Goal: Information Seeking & Learning: Learn about a topic

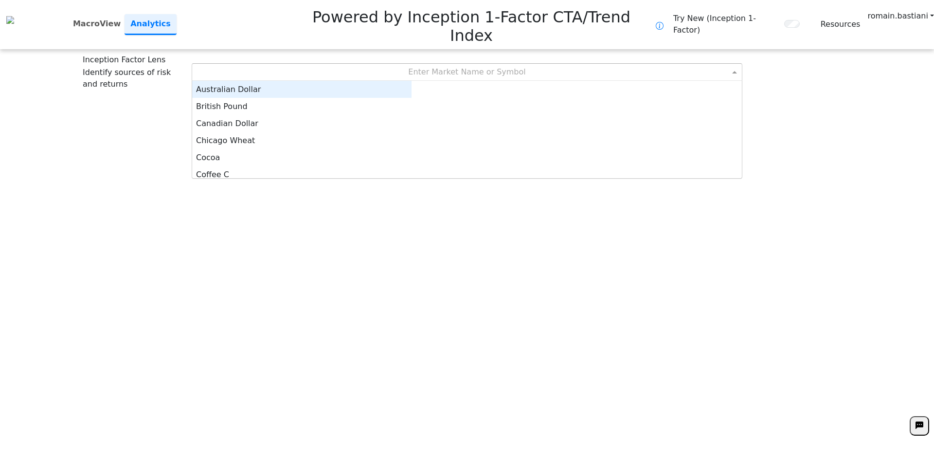
click at [460, 64] on div "Enter Market Name or Symbol" at bounding box center [467, 72] width 550 height 17
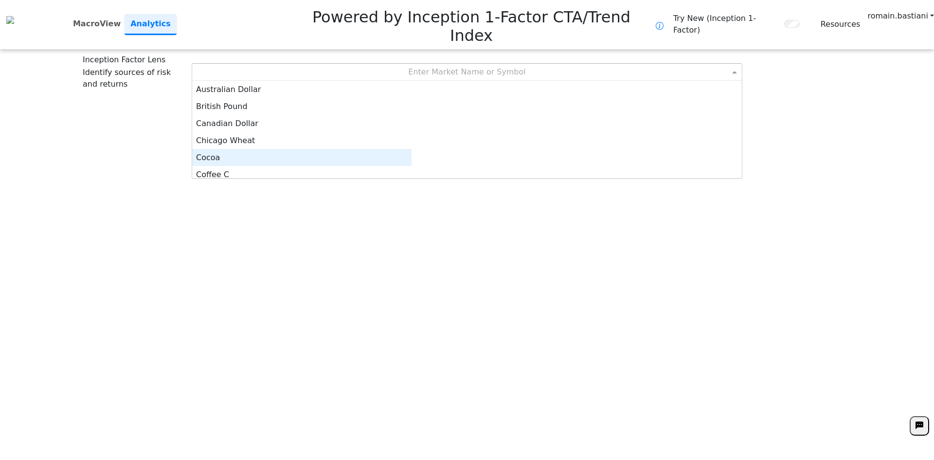
scroll to position [5, 0]
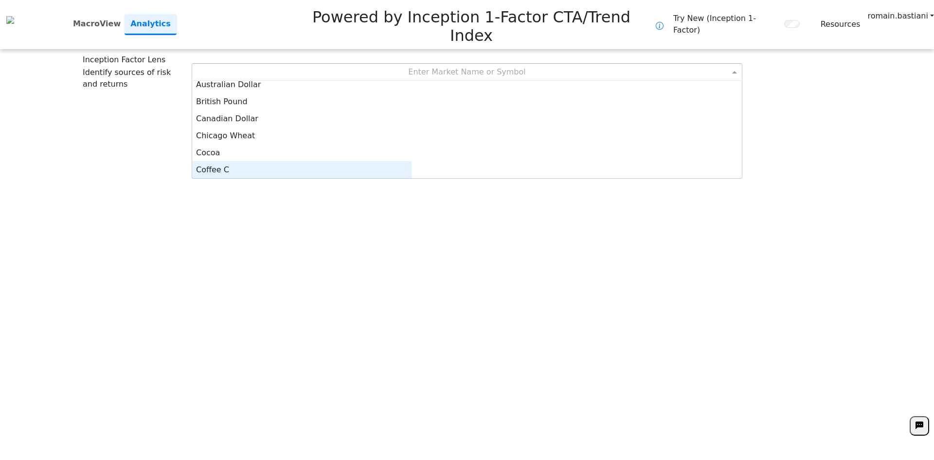
click at [412, 161] on div "Coffee C" at bounding box center [301, 169] width 219 height 17
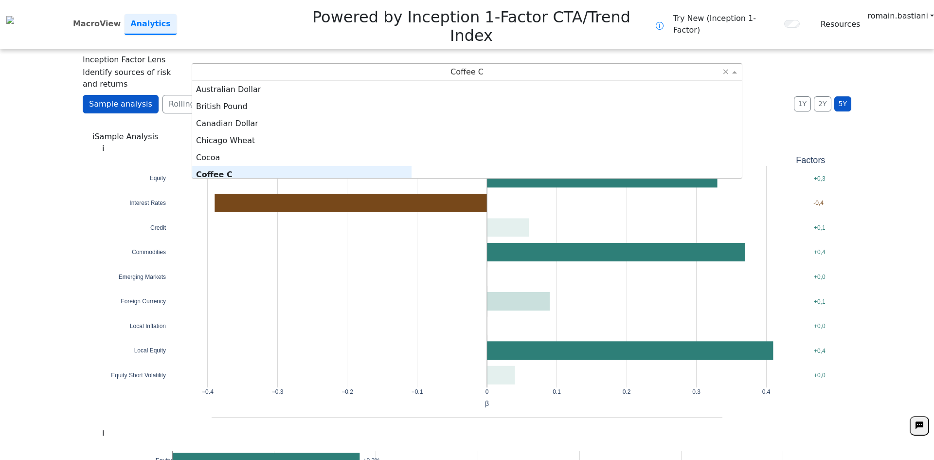
click at [455, 67] on span "Coffee C" at bounding box center [467, 71] width 33 height 9
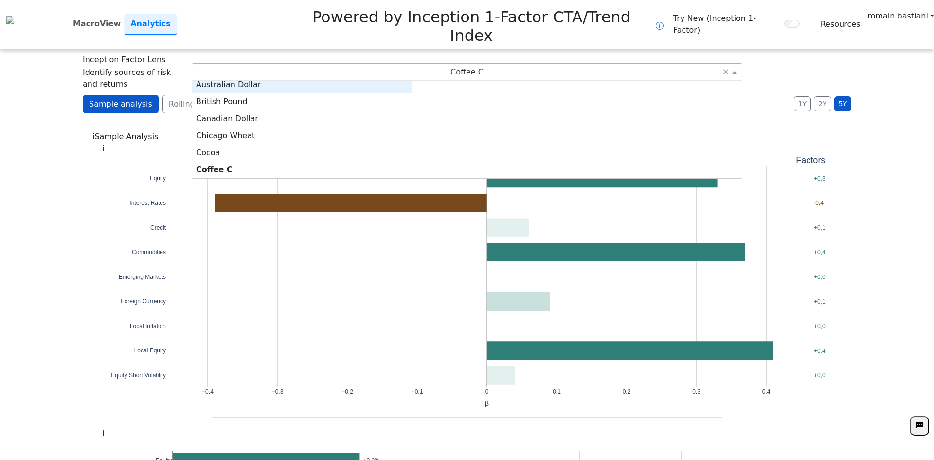
scroll to position [0, 0]
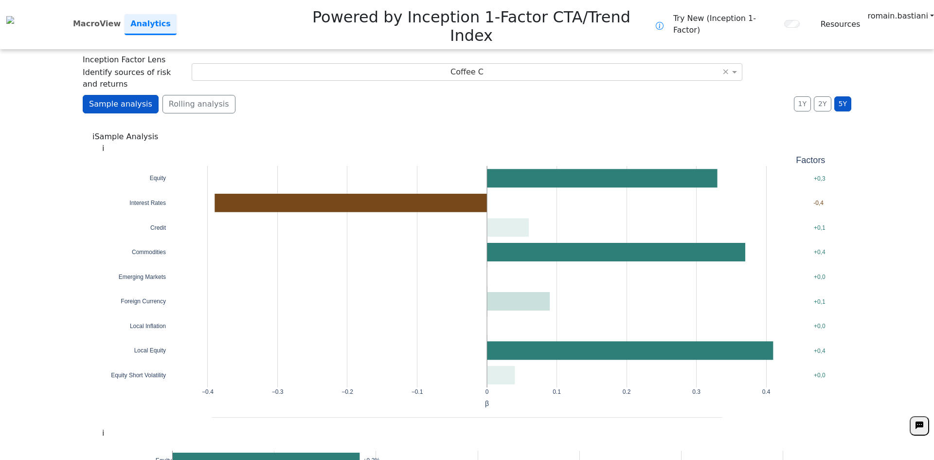
click at [620, 54] on div "Inception Factor Lens Identify sources of risk and returns Coffee C ×" at bounding box center [467, 72] width 769 height 36
click at [476, 67] on span "Coffee C" at bounding box center [467, 71] width 33 height 9
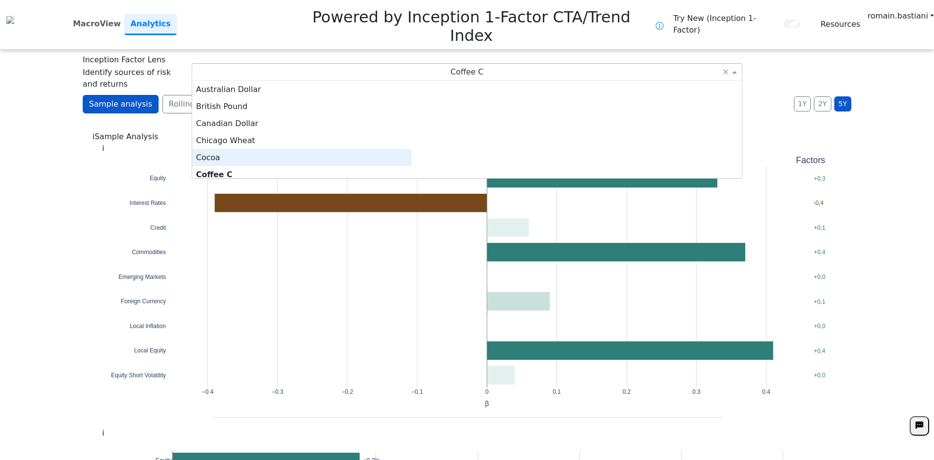
click at [412, 149] on div "Cocoa" at bounding box center [301, 157] width 219 height 17
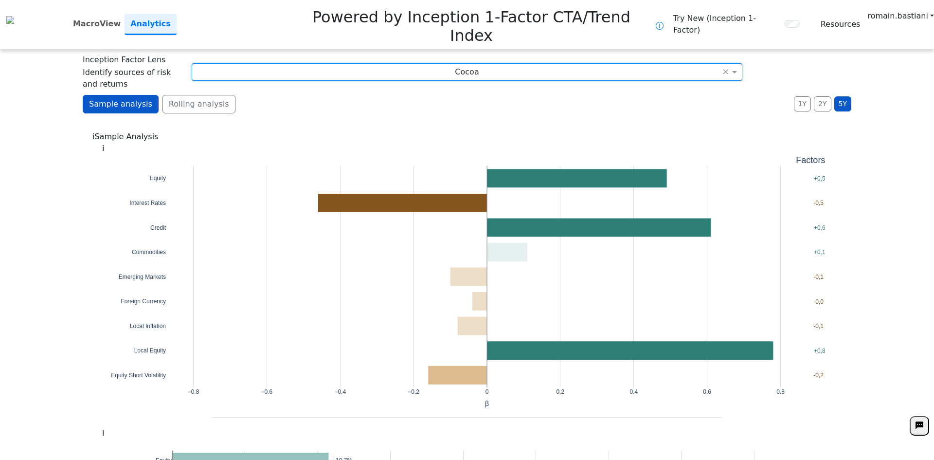
click at [491, 64] on div "Cocoa" at bounding box center [467, 72] width 550 height 17
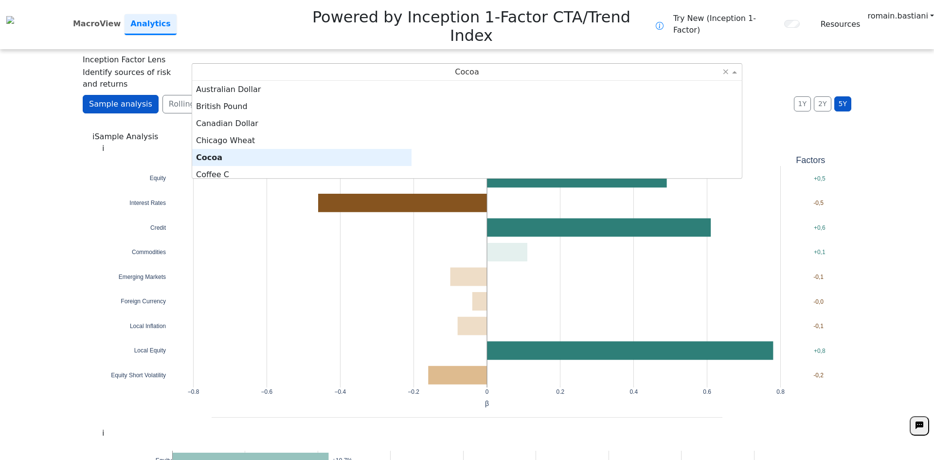
scroll to position [5, 0]
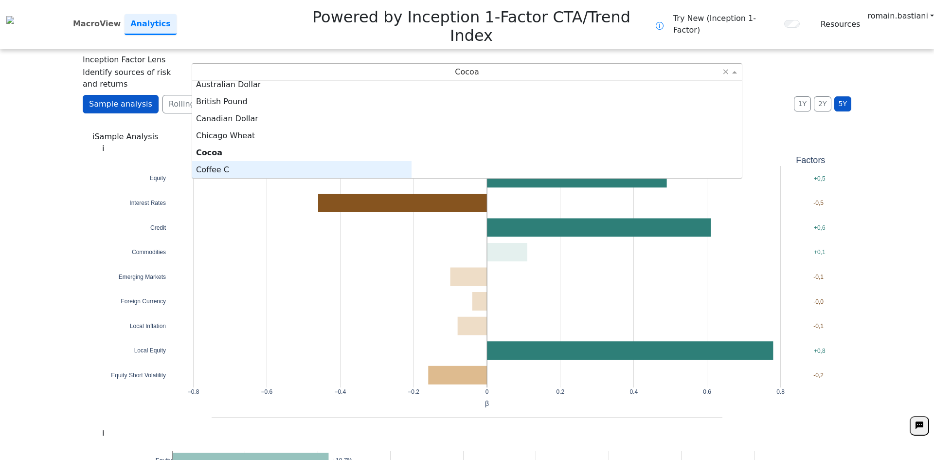
click at [412, 161] on div "Coffee C" at bounding box center [301, 169] width 219 height 17
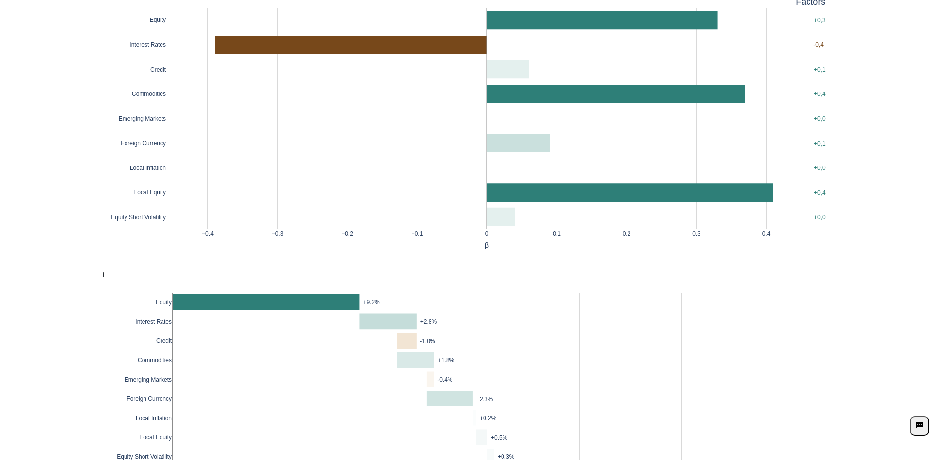
scroll to position [0, 0]
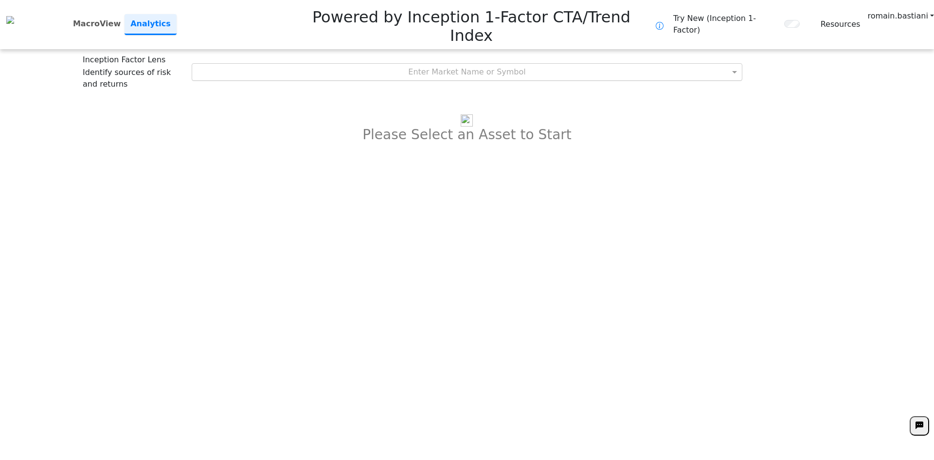
click at [539, 64] on div "Enter Market Name or Symbol" at bounding box center [467, 72] width 550 height 17
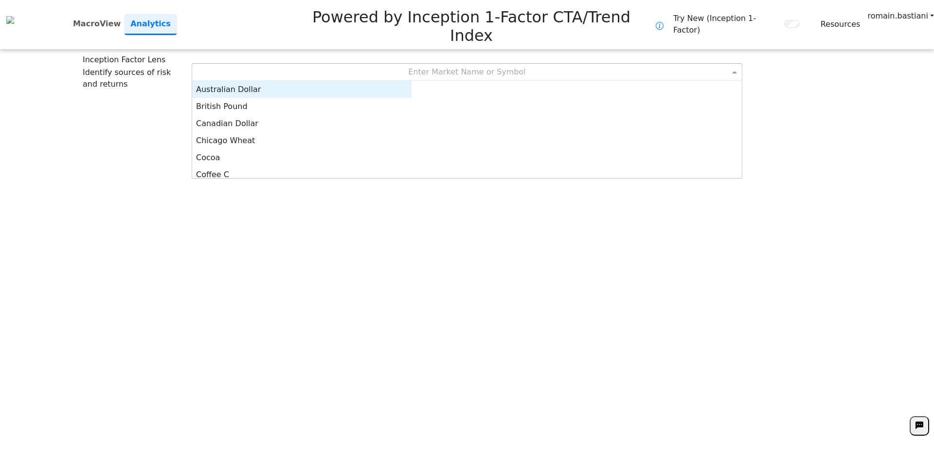
scroll to position [90, 212]
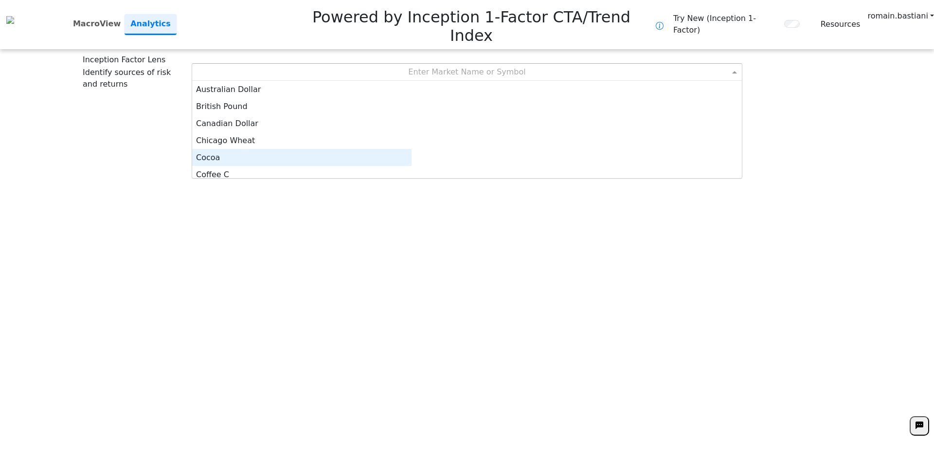
click at [412, 149] on div "Cocoa" at bounding box center [301, 157] width 219 height 17
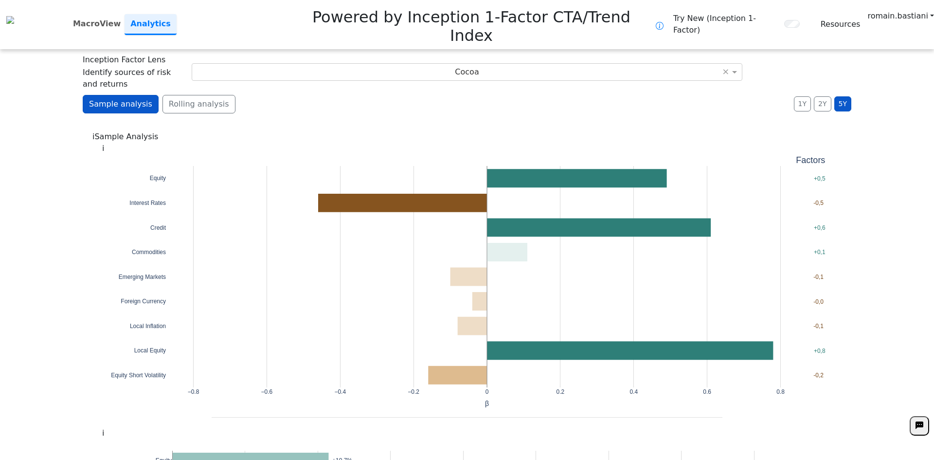
click at [876, 243] on div "**********" at bounding box center [467, 230] width 934 height 460
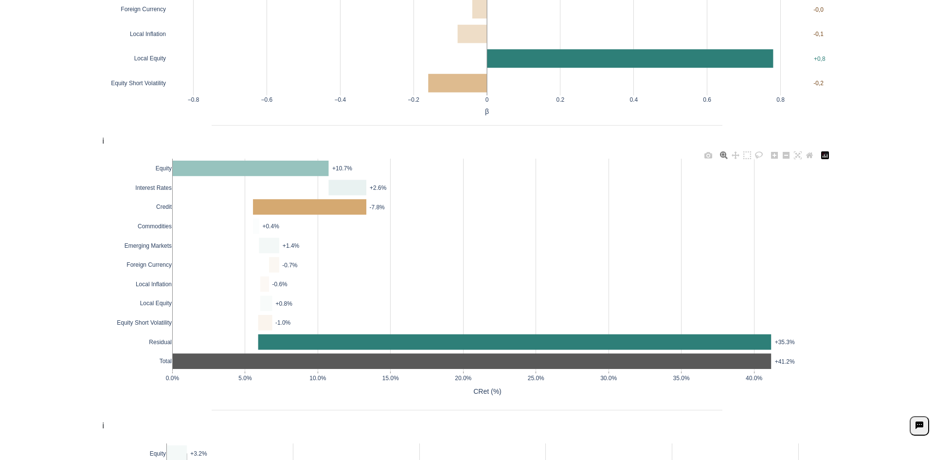
scroll to position [0, 0]
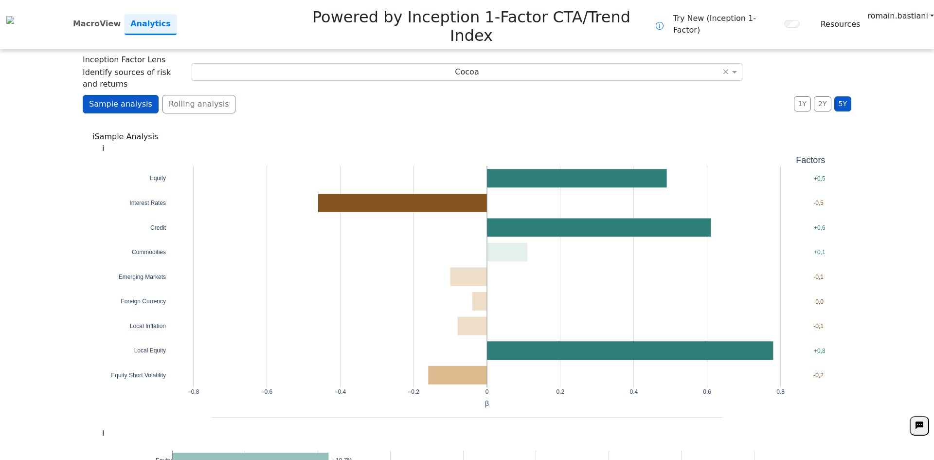
click at [504, 64] on div "Cocoa" at bounding box center [467, 72] width 550 height 17
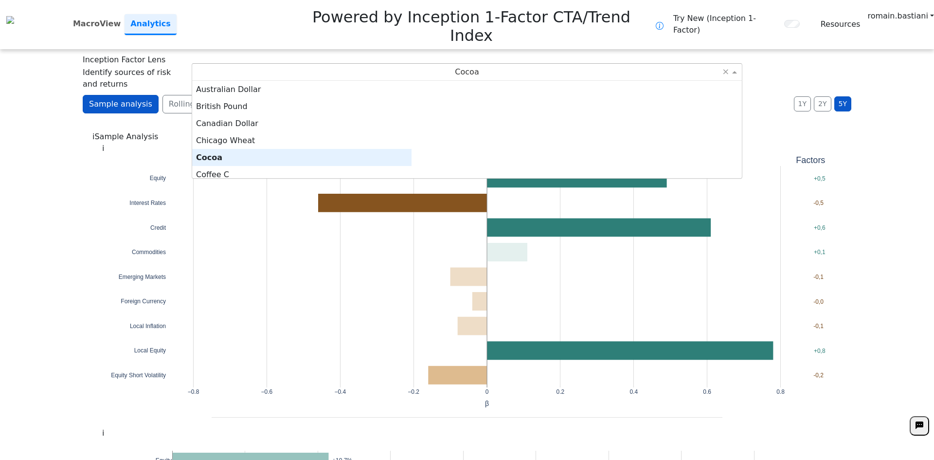
scroll to position [90, 212]
click at [504, 64] on div "Cocoa" at bounding box center [467, 72] width 550 height 17
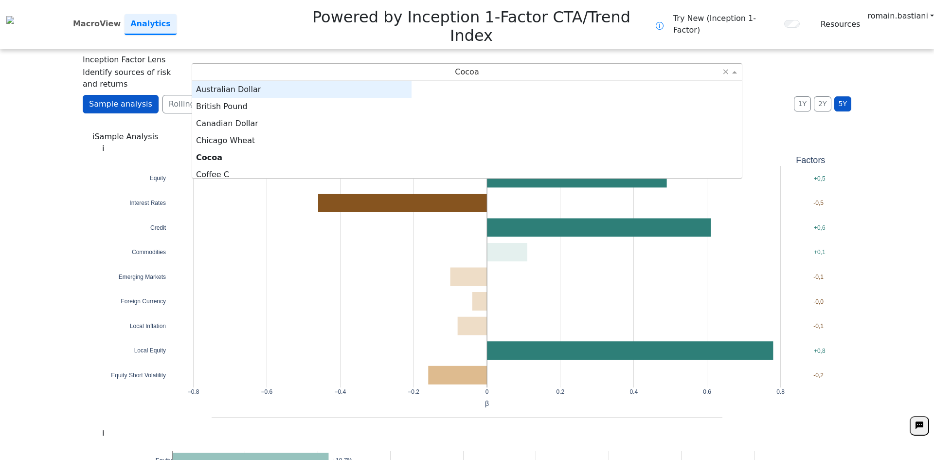
click at [609, 55] on div "**********" at bounding box center [467, 230] width 934 height 460
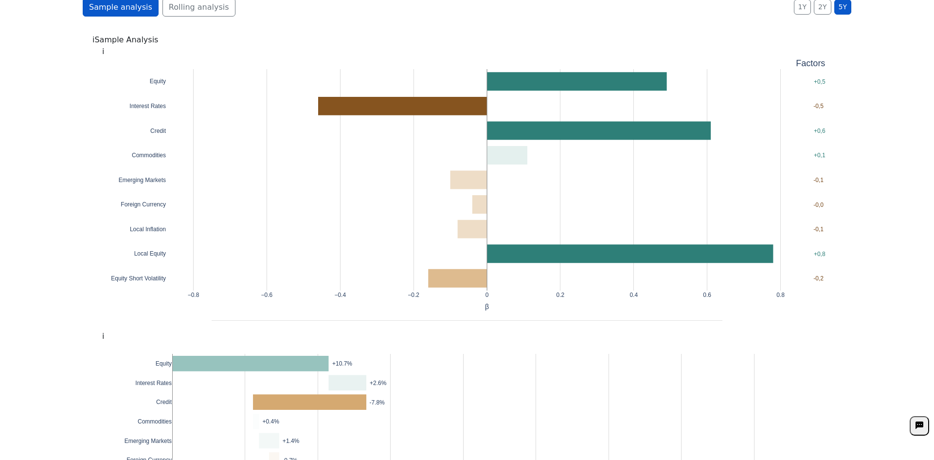
scroll to position [97, 0]
click at [897, 200] on div "**********" at bounding box center [467, 133] width 934 height 460
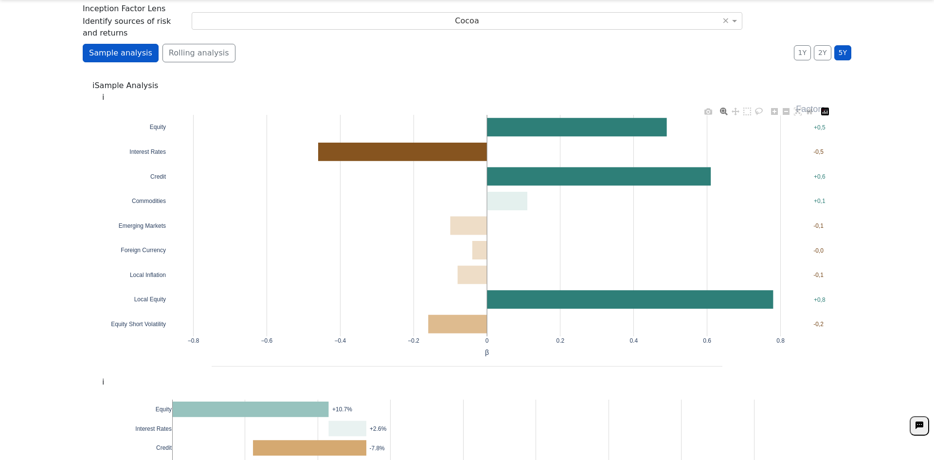
scroll to position [0, 0]
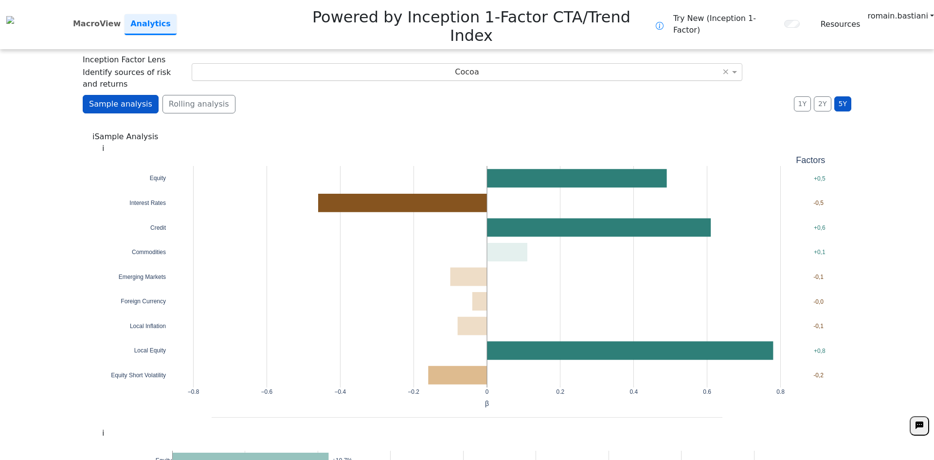
click at [473, 64] on div "Cocoa" at bounding box center [467, 72] width 550 height 17
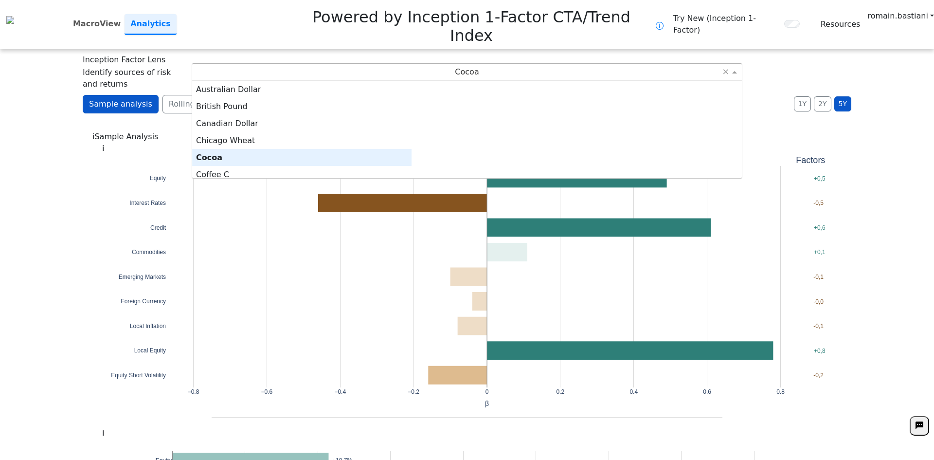
scroll to position [5, 0]
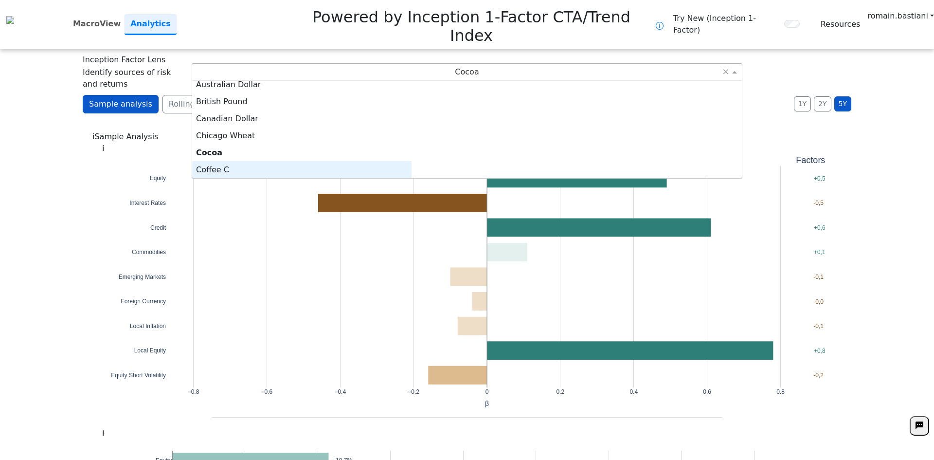
click at [412, 161] on div "Coffee C" at bounding box center [301, 169] width 219 height 17
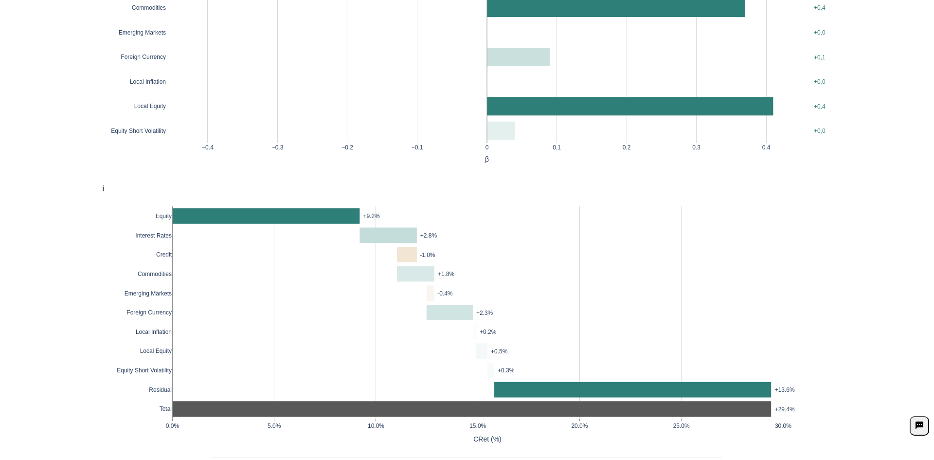
scroll to position [262, 0]
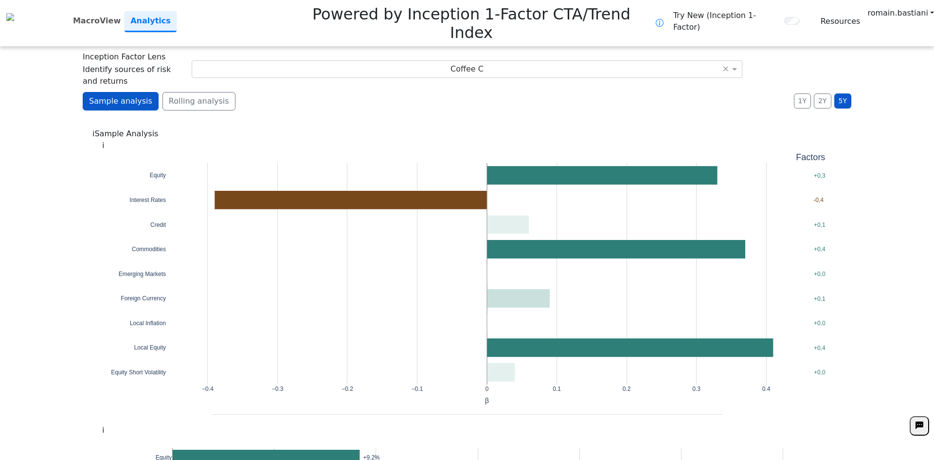
scroll to position [0, 0]
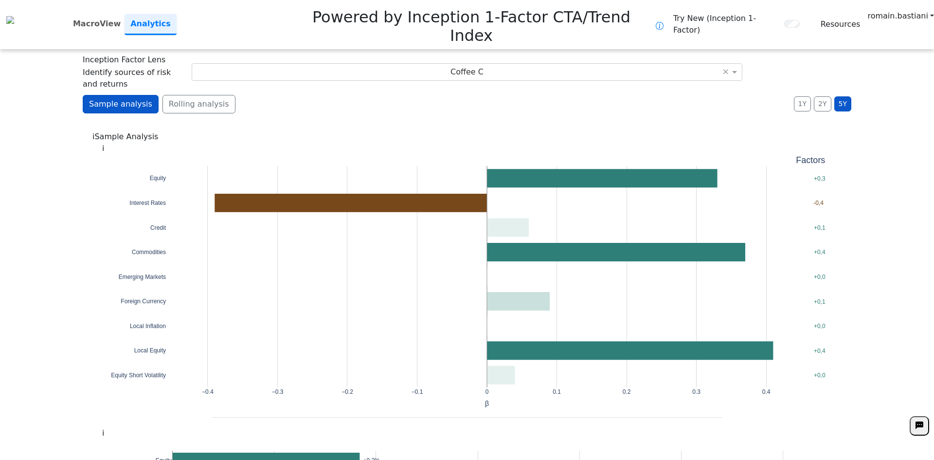
click at [803, 95] on div "Sample analysis Rolling analysis 1Y 2Y 5Y Daily Weekly Monthly" at bounding box center [467, 108] width 769 height 26
click at [805, 96] on button "1Y" at bounding box center [802, 103] width 17 height 15
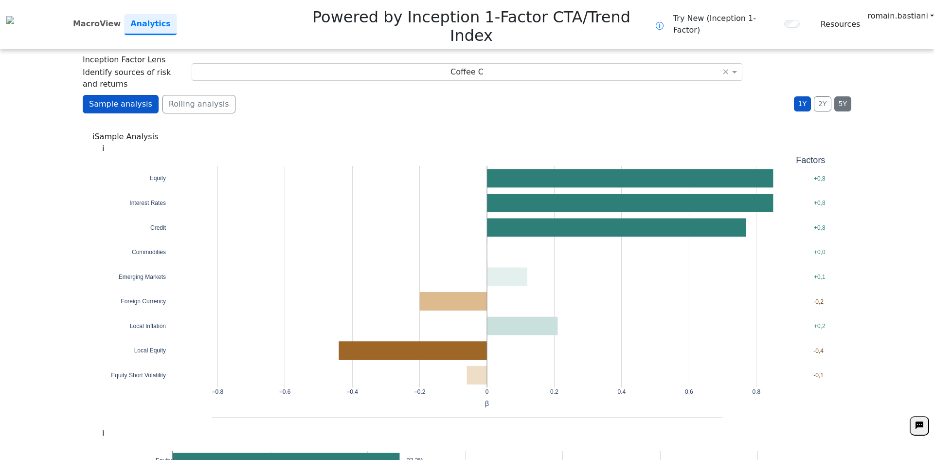
click at [836, 96] on button "5Y" at bounding box center [842, 103] width 17 height 15
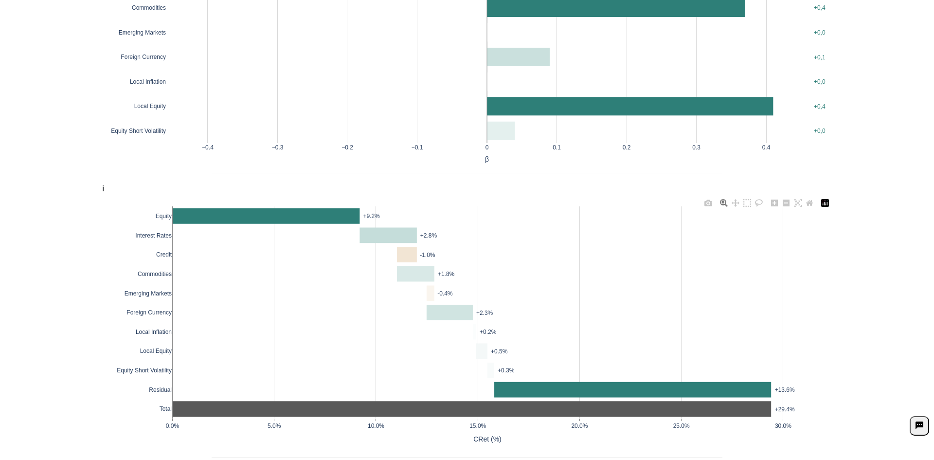
scroll to position [292, 0]
